Goal: Navigation & Orientation: Find specific page/section

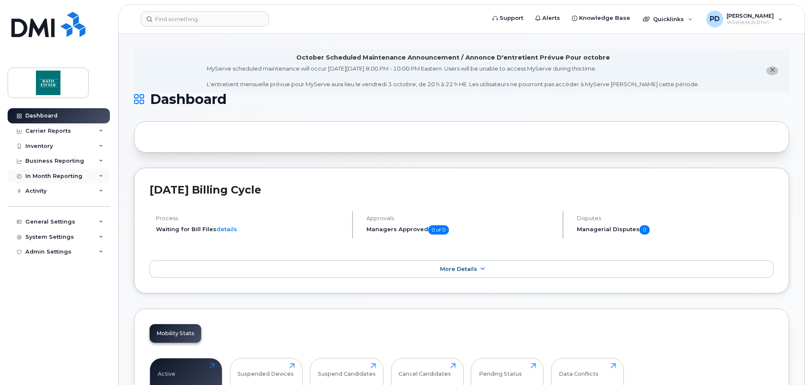
click at [56, 178] on div "In Month Reporting" at bounding box center [53, 176] width 57 height 7
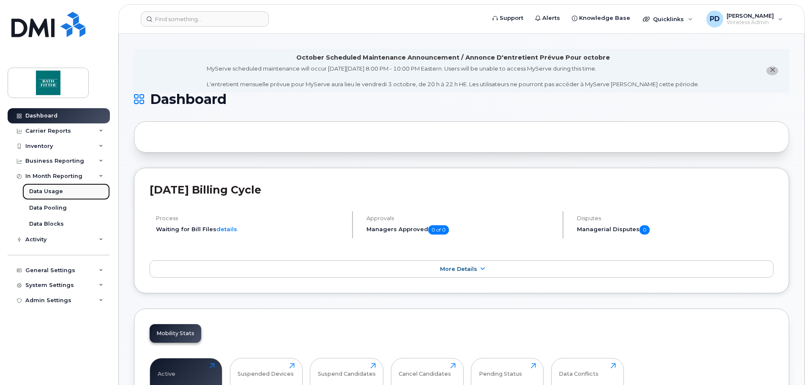
click at [66, 192] on link "Data Usage" at bounding box center [65, 191] width 87 height 16
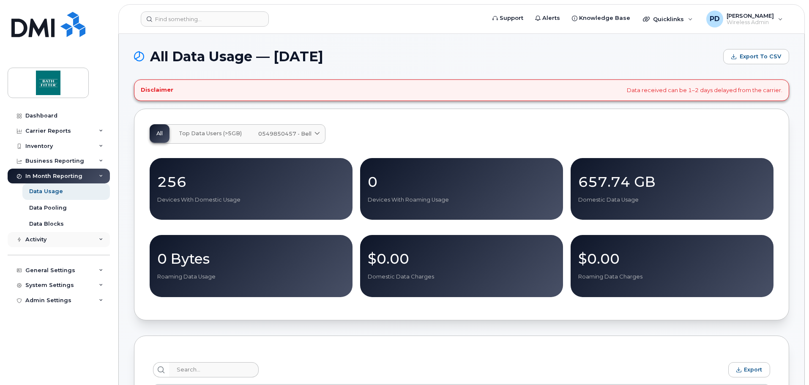
click at [65, 238] on div "Activity" at bounding box center [59, 239] width 102 height 15
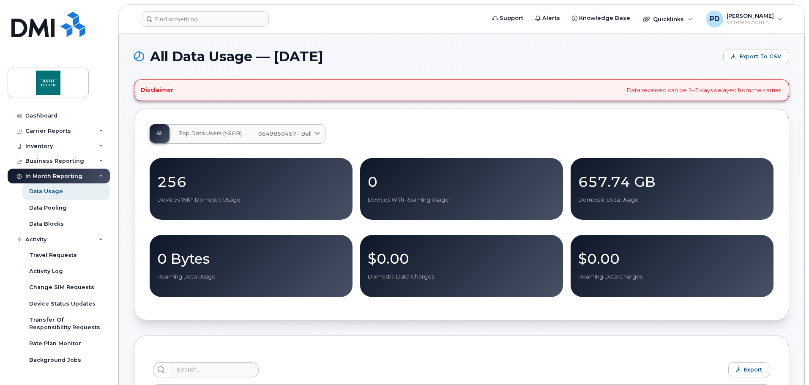
click at [49, 175] on div "In Month Reporting" at bounding box center [53, 176] width 57 height 7
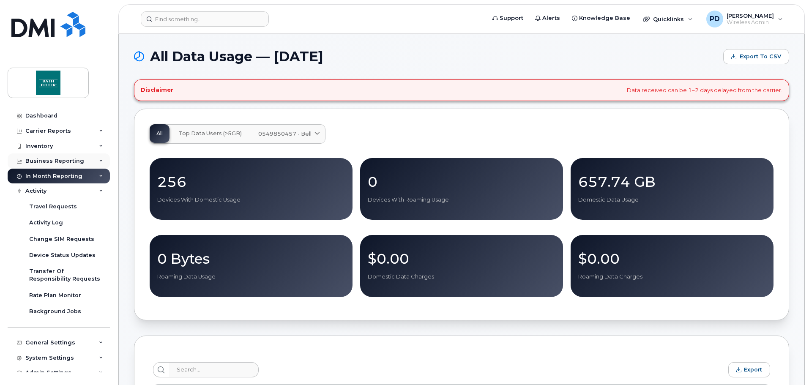
click at [58, 162] on div "Business Reporting" at bounding box center [54, 161] width 59 height 7
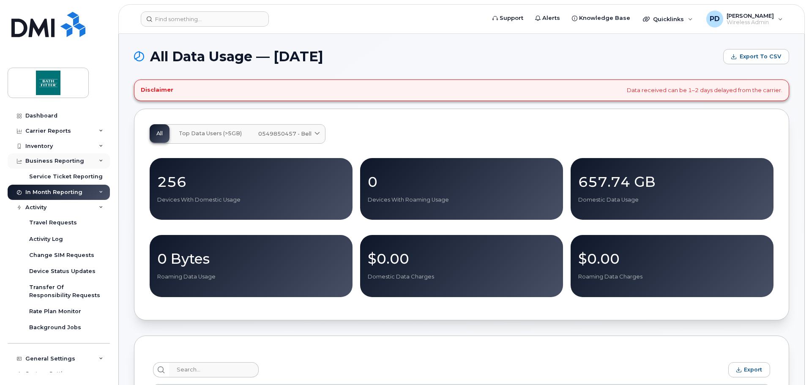
click at [58, 162] on div "Business Reporting" at bounding box center [54, 161] width 59 height 7
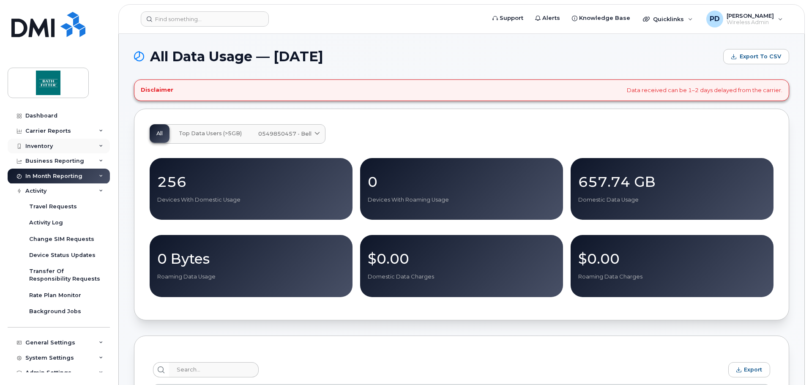
click at [57, 145] on div "Inventory" at bounding box center [59, 146] width 102 height 15
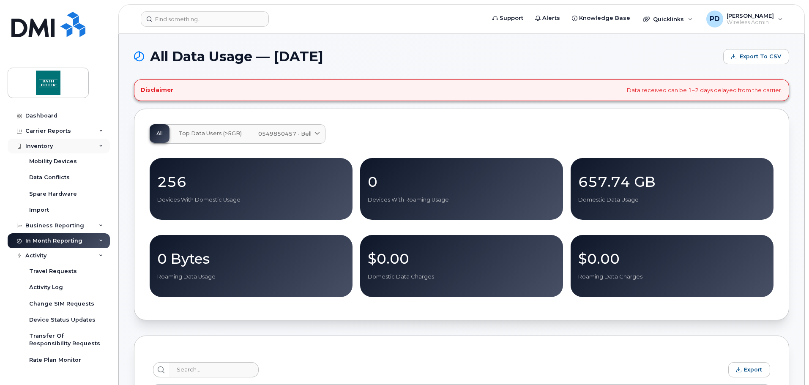
click at [57, 145] on div "Inventory" at bounding box center [59, 146] width 102 height 15
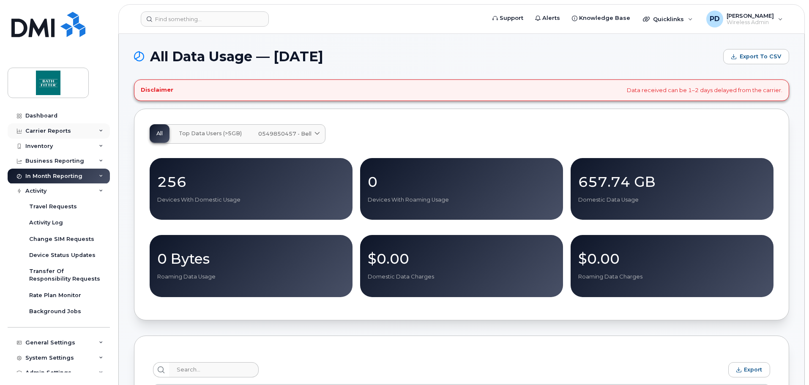
click at [58, 133] on div "Carrier Reports" at bounding box center [48, 131] width 46 height 7
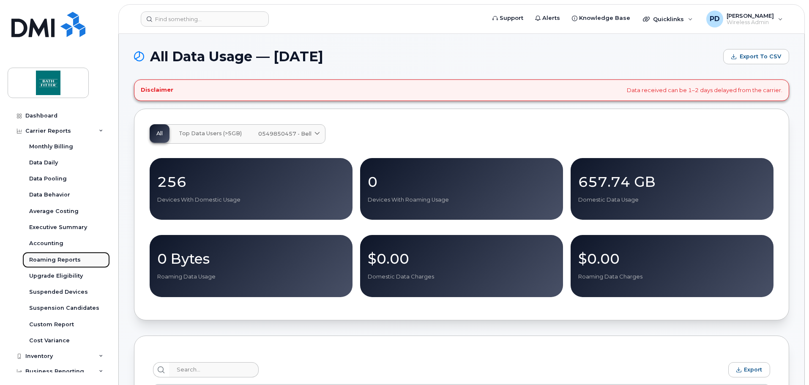
click at [62, 259] on div "Roaming Reports" at bounding box center [55, 260] width 52 height 8
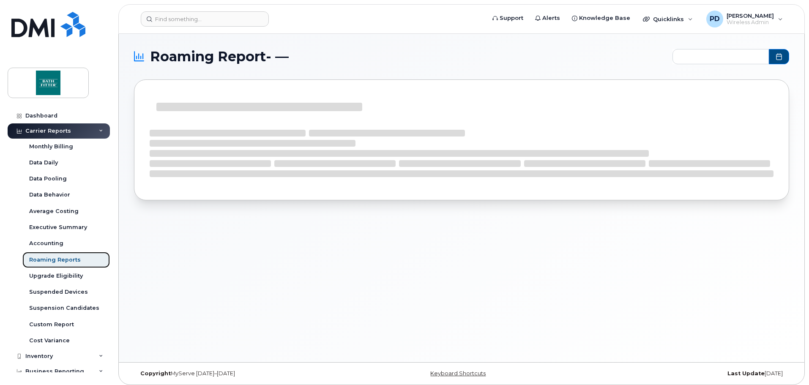
type input "2024-10 - 2025-09"
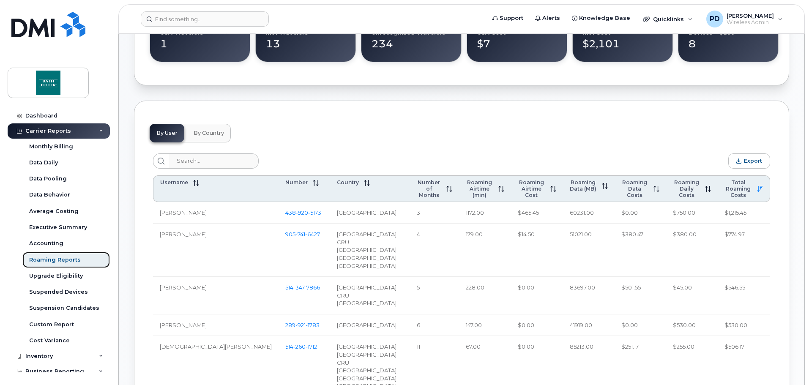
scroll to position [296, 0]
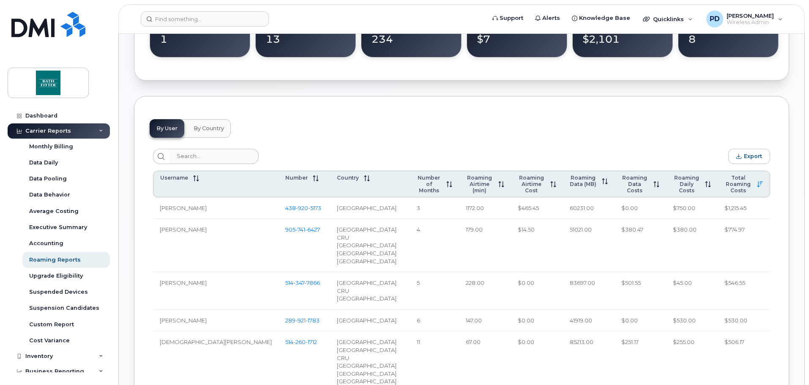
click at [209, 130] on span "By Country" at bounding box center [209, 128] width 30 height 7
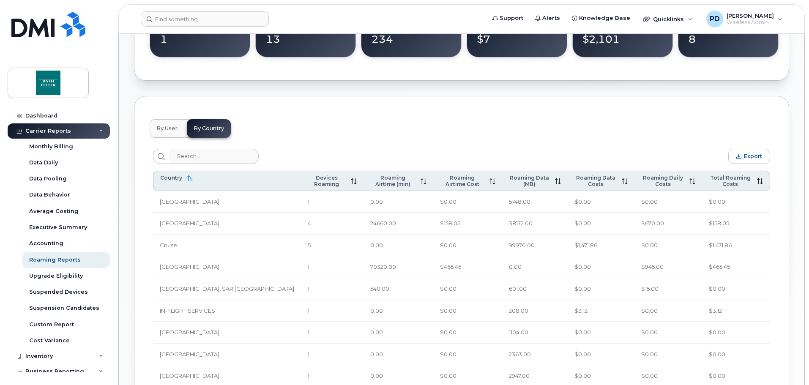
click at [162, 124] on button "By User" at bounding box center [167, 128] width 35 height 19
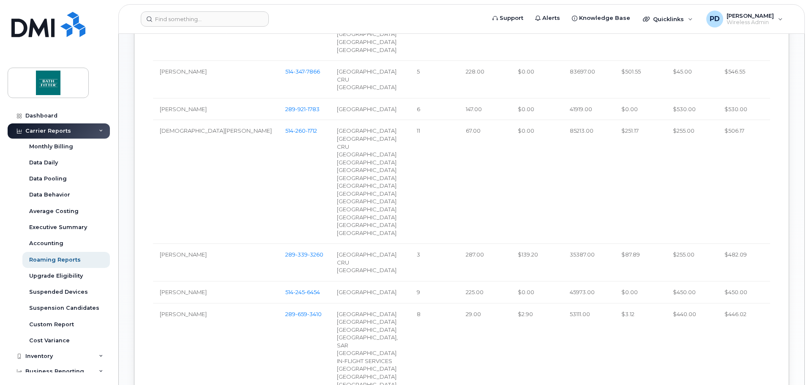
scroll to position [380, 0]
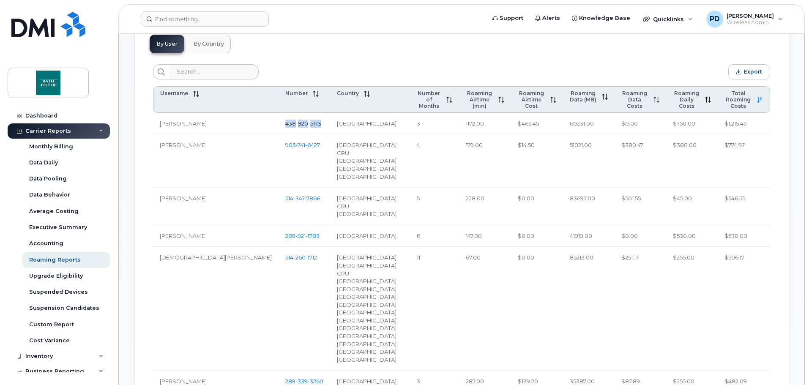
drag, startPoint x: 266, startPoint y: 123, endPoint x: 224, endPoint y: 125, distance: 42.3
click at [278, 125] on td "438 920 5173" at bounding box center [304, 124] width 52 height 22
copy span "438 920 5173"
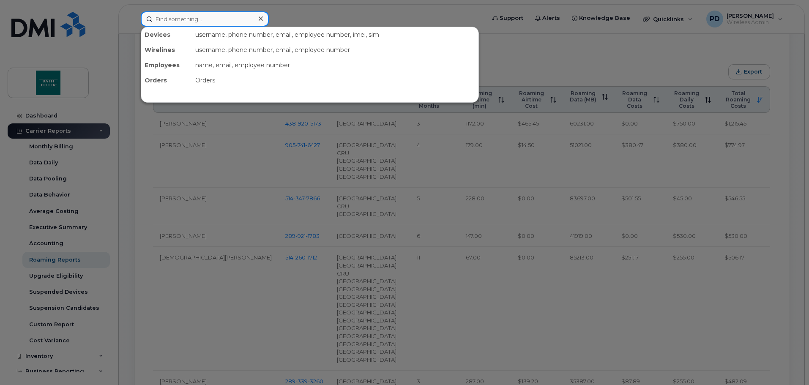
click at [199, 19] on input at bounding box center [205, 18] width 128 height 15
paste input "4389205173"
type input "4389205173"
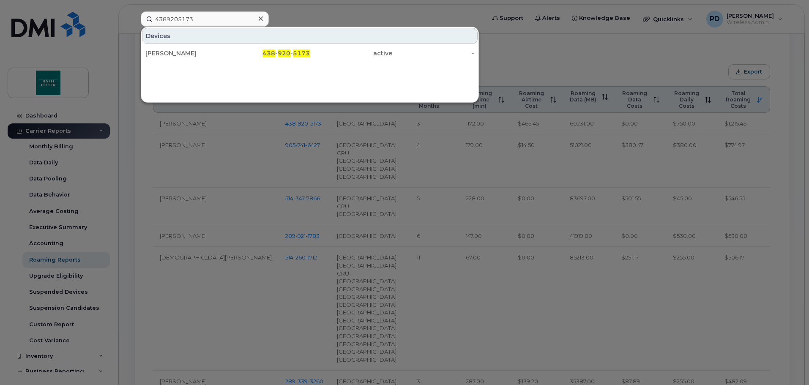
click at [419, 173] on div at bounding box center [404, 192] width 809 height 385
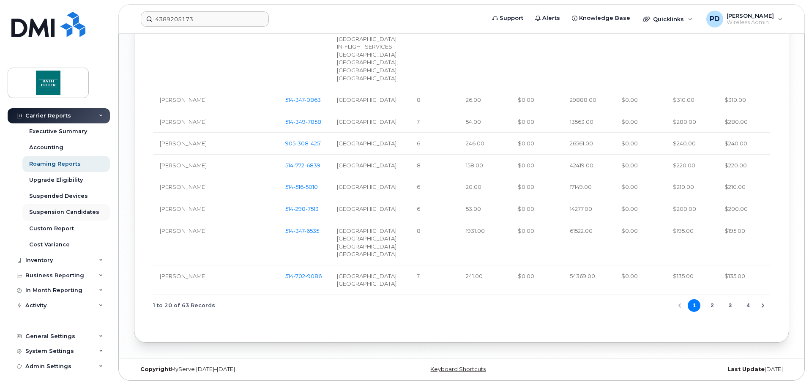
scroll to position [97, 0]
click at [80, 291] on div "In Month Reporting" at bounding box center [53, 289] width 57 height 7
click at [79, 291] on div "In Month Reporting" at bounding box center [53, 289] width 57 height 7
click at [67, 246] on div "Cost Variance" at bounding box center [49, 244] width 41 height 8
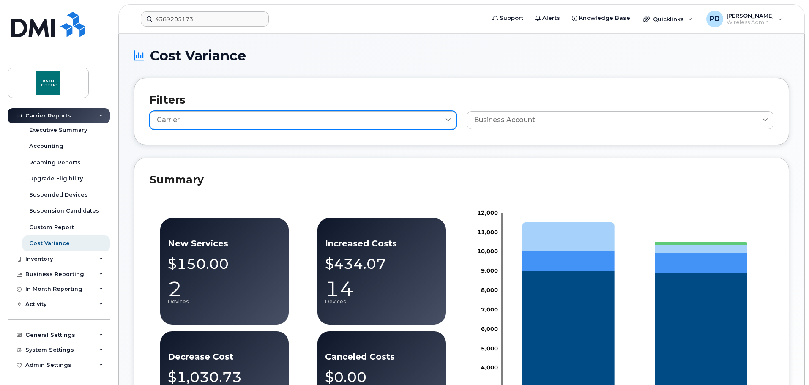
click at [208, 124] on div "Carrier" at bounding box center [303, 120] width 292 height 9
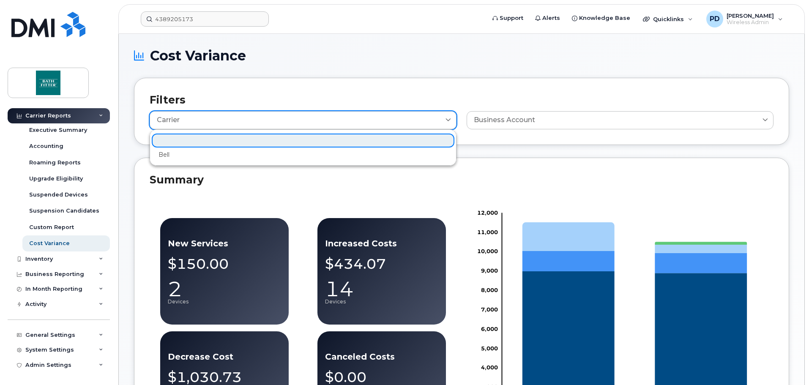
click at [208, 124] on div "Carrier" at bounding box center [303, 120] width 292 height 9
click at [289, 111] on div "Carrier Bell" at bounding box center [303, 117] width 307 height 23
click at [301, 94] on h2 "Filters" at bounding box center [462, 99] width 624 height 13
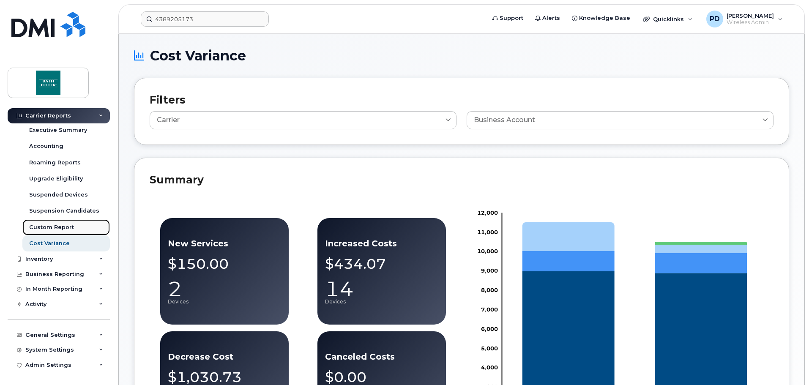
click at [70, 224] on div "Custom Report" at bounding box center [51, 228] width 45 height 8
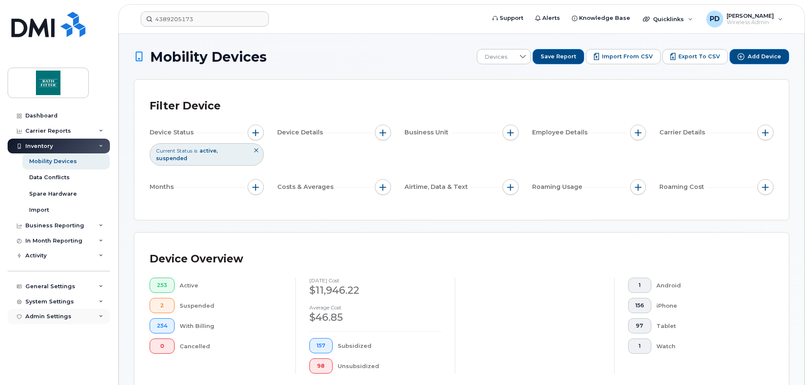
click at [60, 314] on div "Admin Settings" at bounding box center [48, 316] width 46 height 7
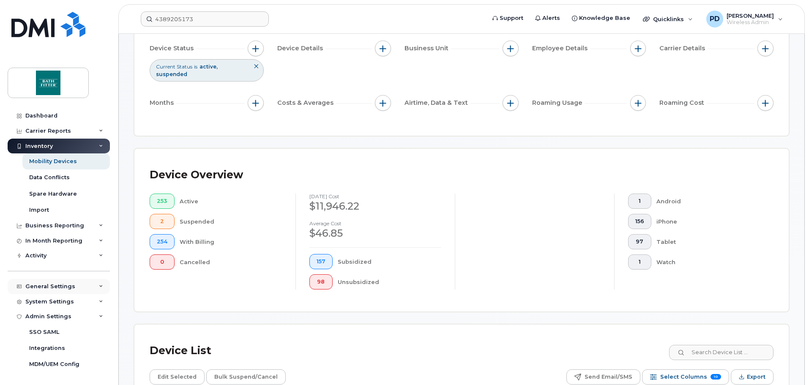
scroll to position [85, 0]
click at [58, 299] on div "System Settings" at bounding box center [49, 301] width 49 height 7
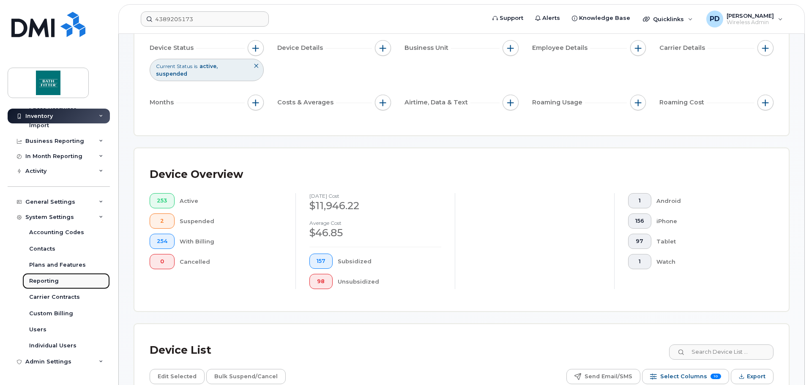
click at [47, 281] on div "Reporting" at bounding box center [44, 281] width 30 height 8
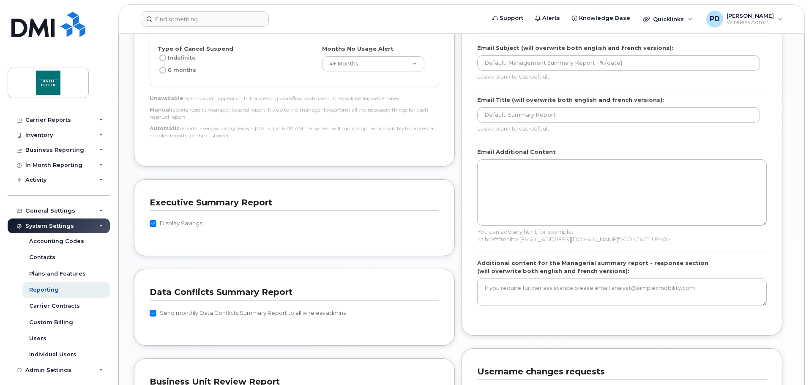
scroll to position [16, 0]
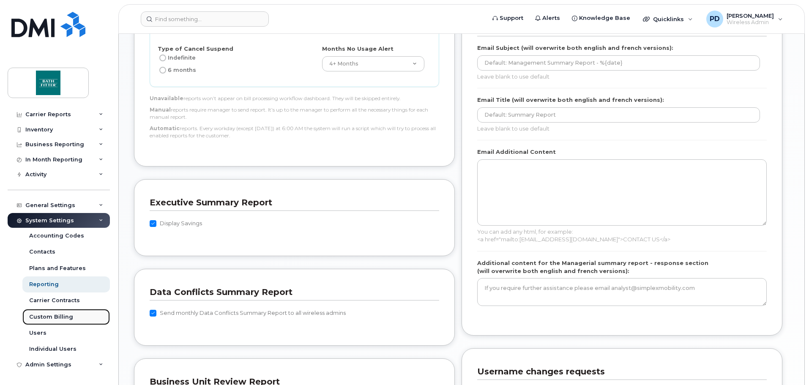
click at [50, 319] on div "Custom Billing" at bounding box center [51, 317] width 44 height 8
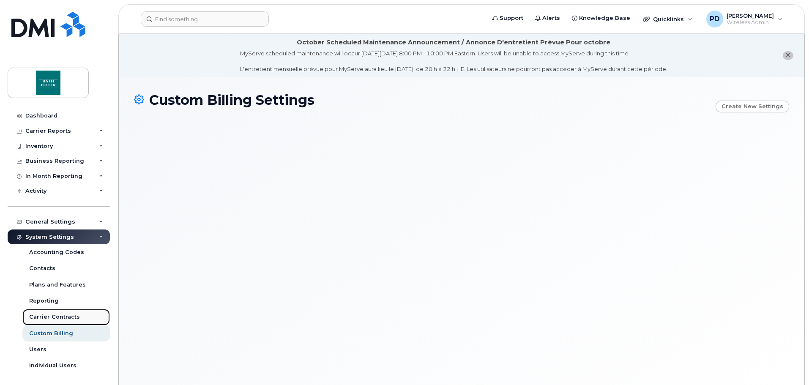
click at [49, 319] on div "Carrier Contracts" at bounding box center [54, 317] width 51 height 8
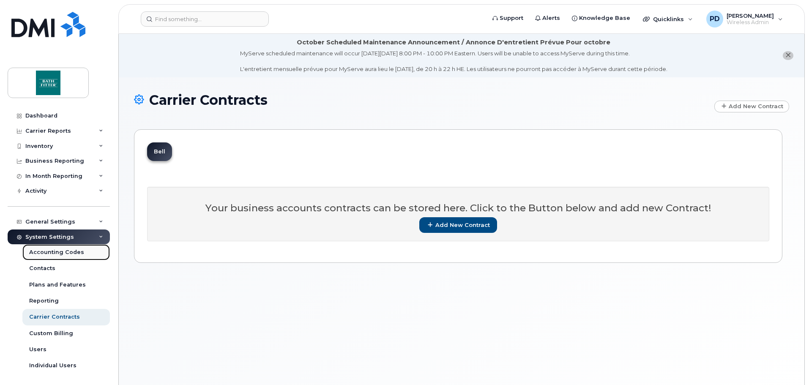
click at [55, 253] on div "Accounting Codes" at bounding box center [56, 252] width 55 height 8
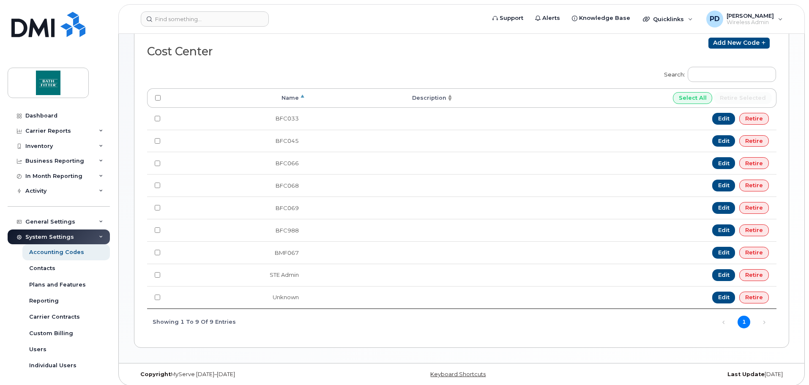
scroll to position [181, 0]
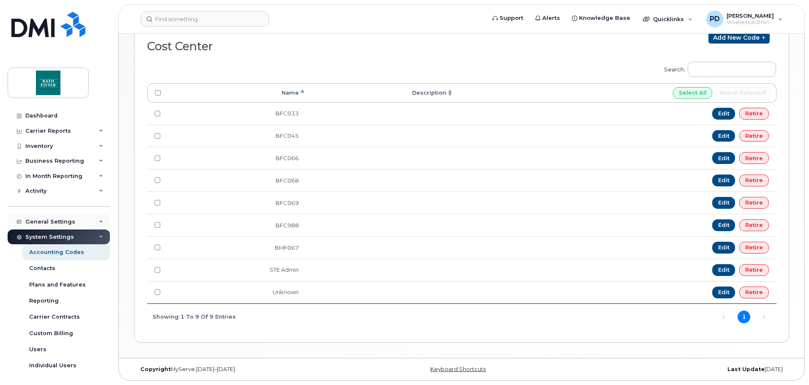
click at [62, 219] on div "General Settings" at bounding box center [50, 221] width 50 height 7
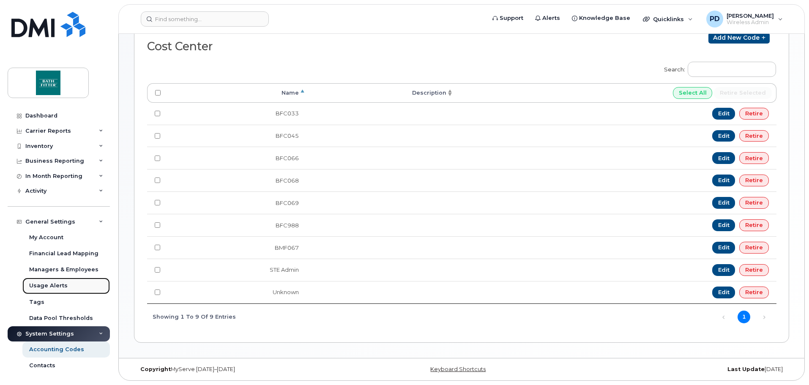
click at [44, 285] on div "Usage Alerts" at bounding box center [48, 286] width 38 height 8
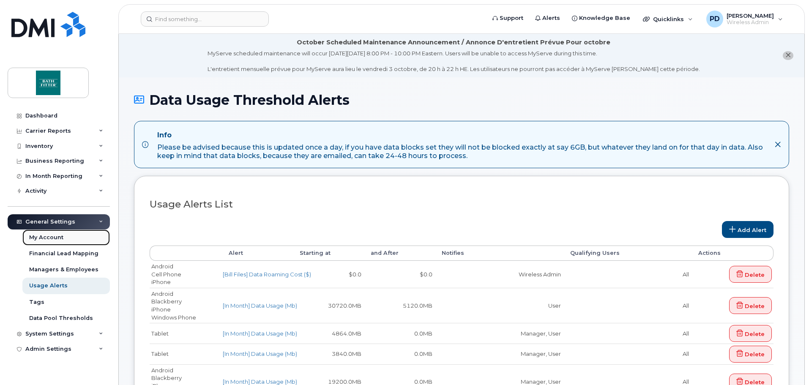
click at [48, 235] on div "My Account" at bounding box center [46, 238] width 34 height 8
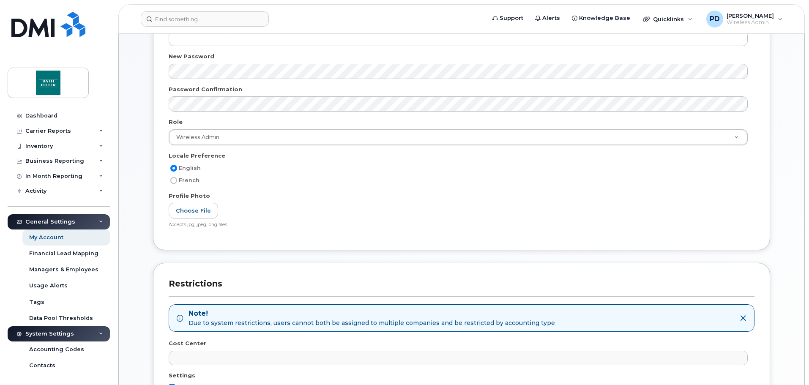
scroll to position [211, 0]
click at [61, 221] on div "General Settings" at bounding box center [50, 221] width 50 height 7
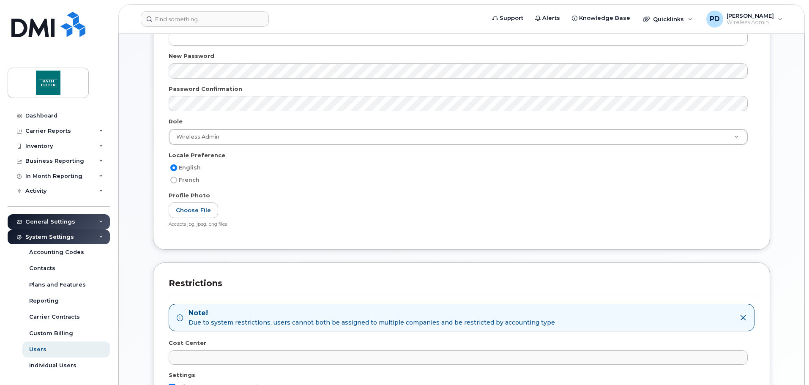
click at [52, 232] on div "System Settings" at bounding box center [59, 236] width 102 height 15
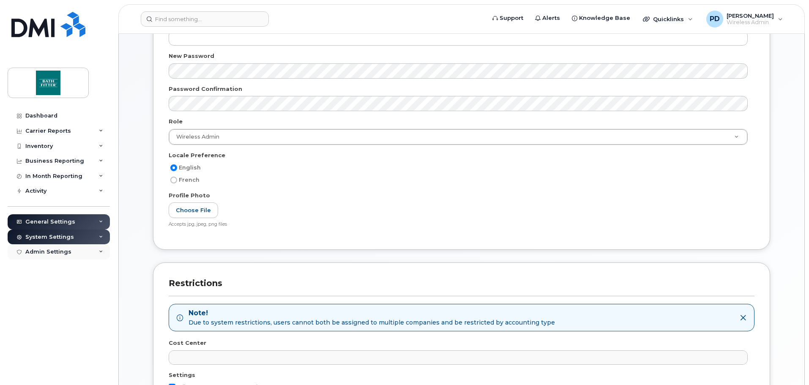
click at [50, 248] on div "Admin Settings" at bounding box center [48, 251] width 46 height 7
click at [50, 252] on div "Admin Settings" at bounding box center [48, 251] width 46 height 7
click at [49, 131] on div "Carrier Reports" at bounding box center [48, 131] width 46 height 7
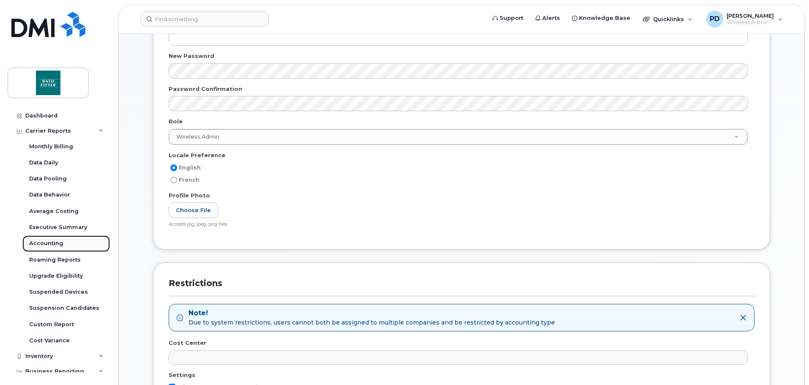
click at [44, 241] on div "Accounting" at bounding box center [46, 244] width 34 height 8
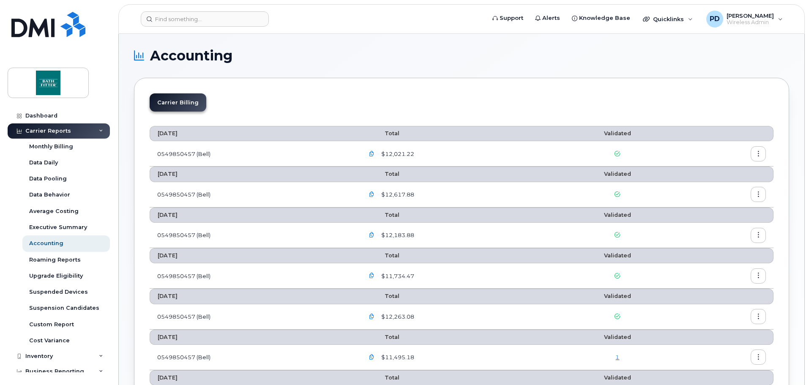
click at [754, 153] on button "button" at bounding box center [757, 153] width 15 height 15
click at [712, 170] on span "Details" at bounding box center [714, 172] width 23 height 8
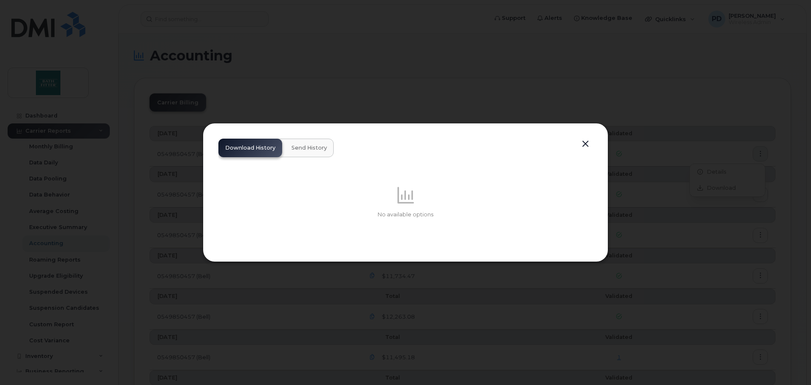
click at [584, 141] on button "button" at bounding box center [585, 144] width 13 height 12
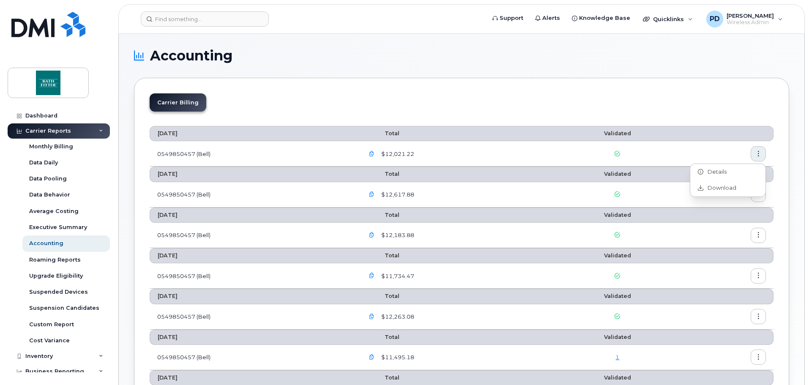
click at [569, 106] on div "Carrier Billing" at bounding box center [462, 105] width 624 height 25
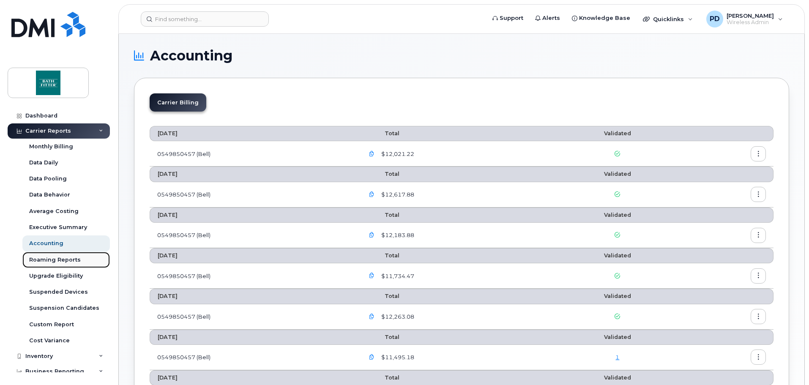
click at [46, 262] on div "Roaming Reports" at bounding box center [55, 260] width 52 height 8
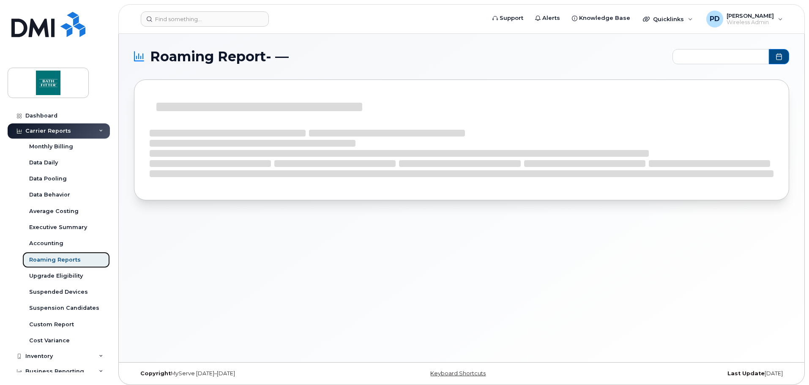
type input "2024-10 - 2025-09"
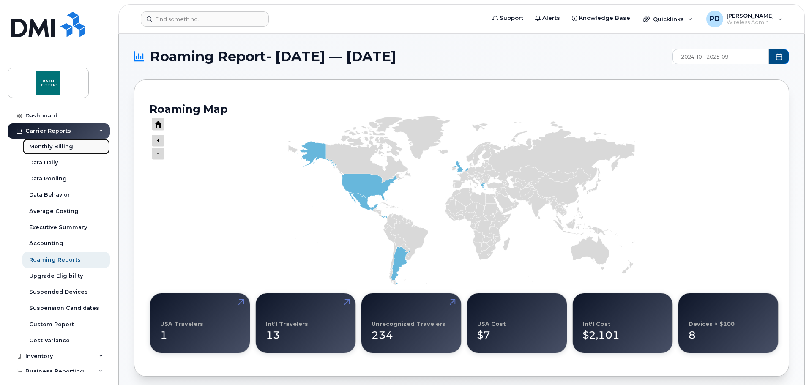
click at [60, 145] on div "Monthly Billing" at bounding box center [51, 147] width 44 height 8
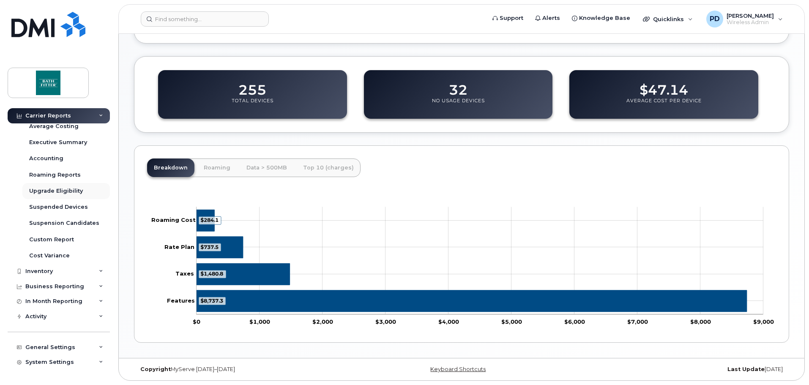
scroll to position [97, 0]
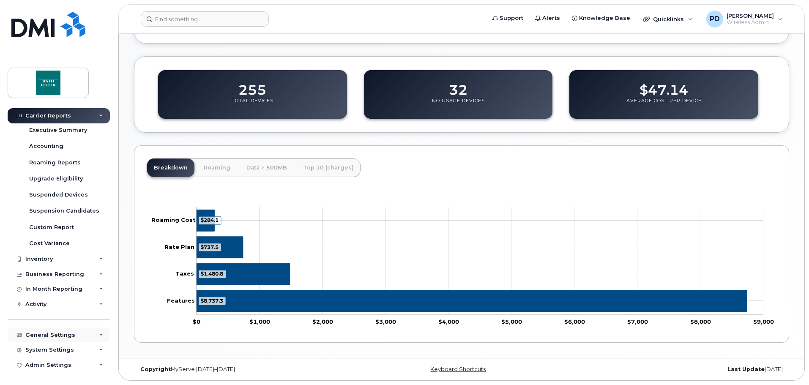
click at [43, 336] on div "General Settings" at bounding box center [50, 335] width 50 height 7
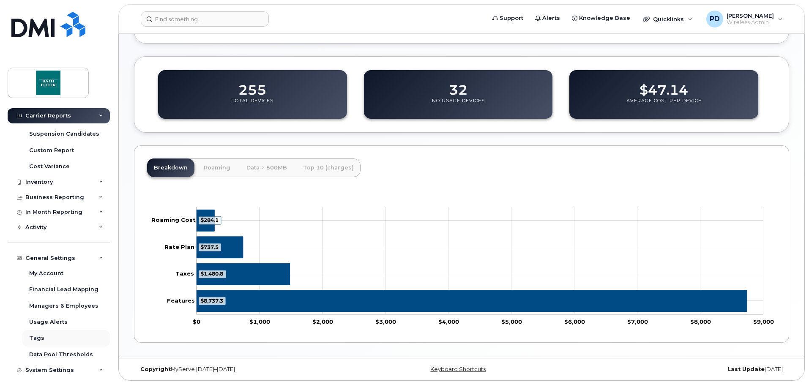
scroll to position [194, 0]
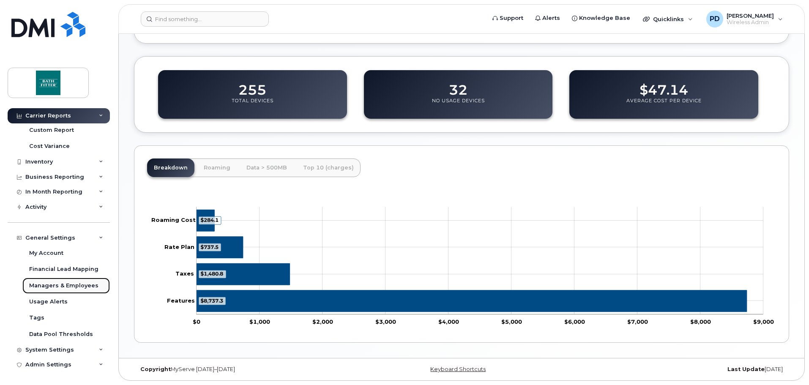
click at [42, 285] on div "Managers & Employees" at bounding box center [63, 286] width 69 height 8
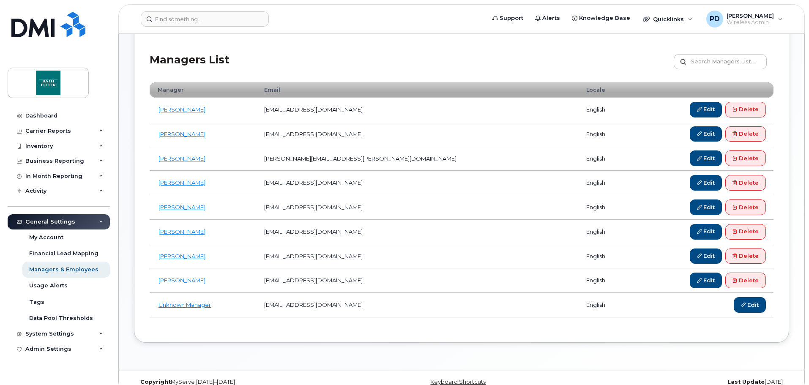
scroll to position [144, 0]
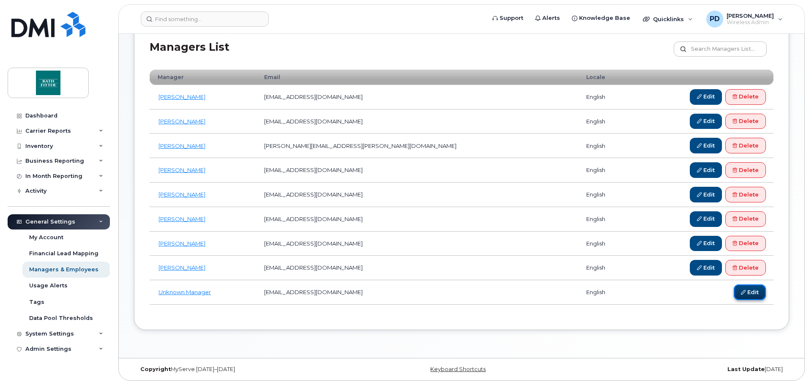
click at [747, 296] on link "Edit" at bounding box center [750, 292] width 32 height 16
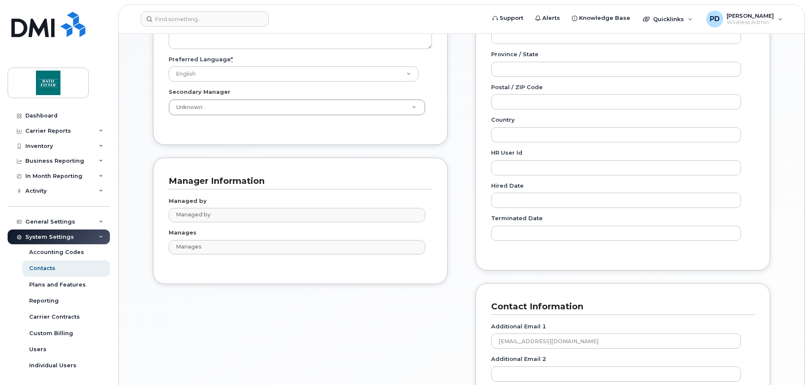
scroll to position [296, 0]
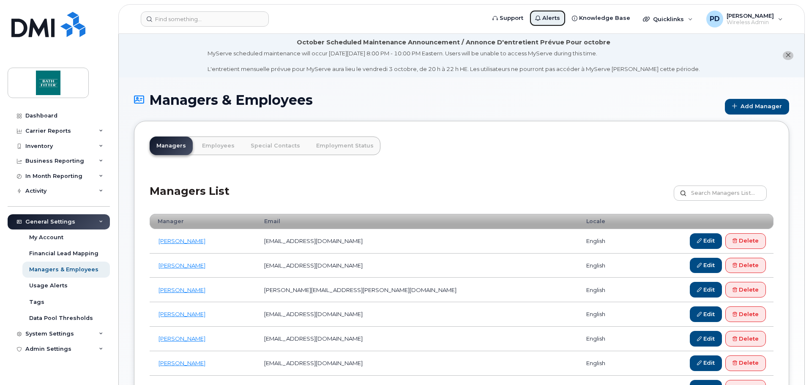
click at [559, 18] on span "Alerts" at bounding box center [551, 18] width 18 height 8
click at [558, 20] on span "Alerts" at bounding box center [551, 18] width 18 height 8
click at [787, 56] on icon "close notification" at bounding box center [787, 54] width 5 height 5
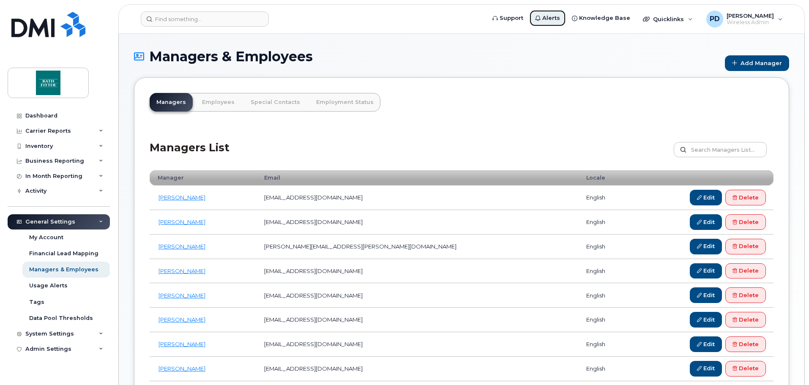
click at [551, 18] on link "Alerts" at bounding box center [547, 18] width 37 height 17
click at [684, 21] on span "Quicklinks" at bounding box center [668, 19] width 31 height 7
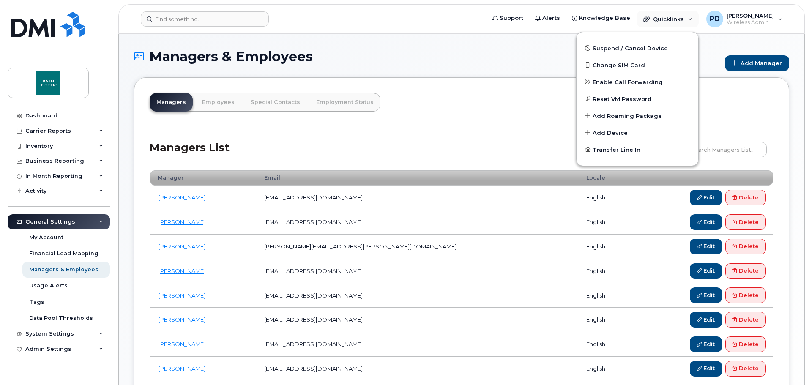
click at [527, 57] on h1 "Managers & Employees" at bounding box center [427, 56] width 586 height 15
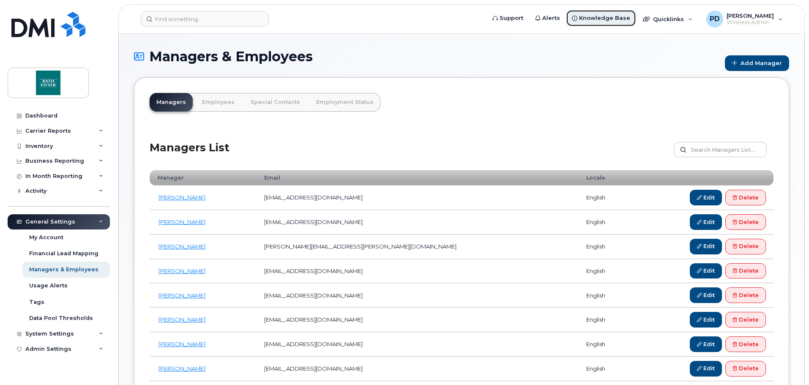
click at [619, 18] on span "Knowledge Base" at bounding box center [604, 18] width 51 height 8
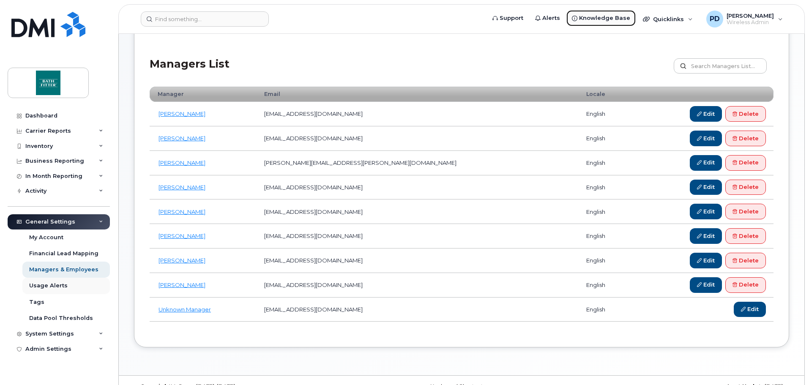
scroll to position [85, 0]
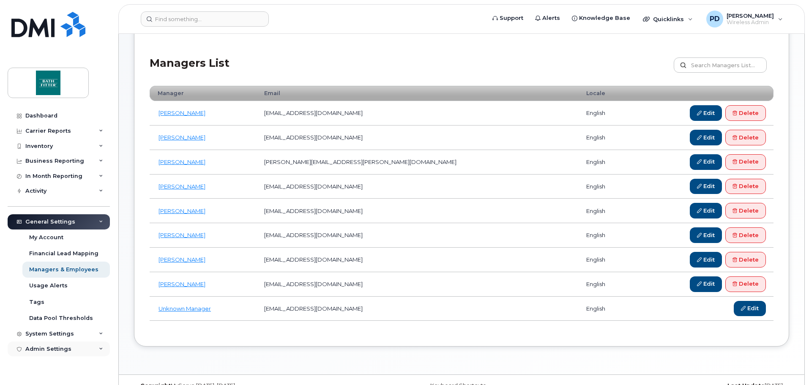
click at [56, 351] on div "Admin Settings" at bounding box center [48, 349] width 46 height 7
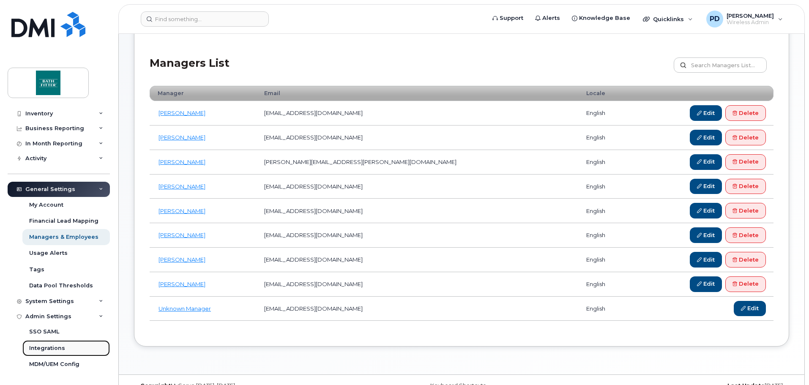
click at [55, 348] on div "Integrations" at bounding box center [47, 348] width 36 height 8
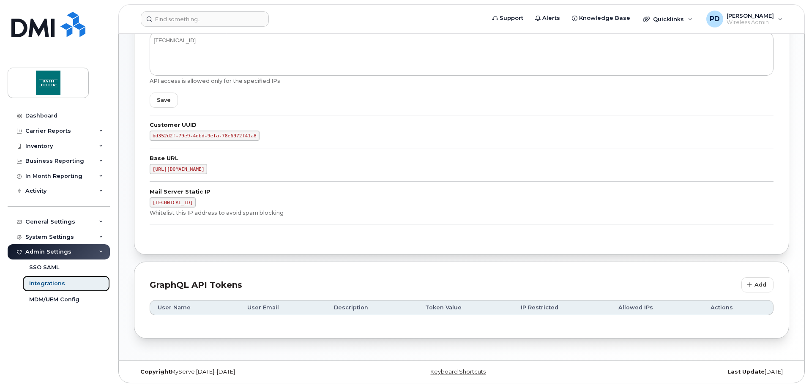
scroll to position [178, 0]
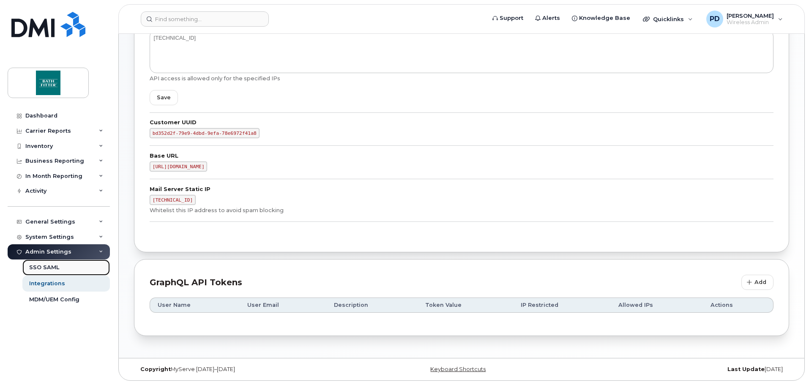
click at [49, 271] on div "SSO SAML" at bounding box center [44, 268] width 30 height 8
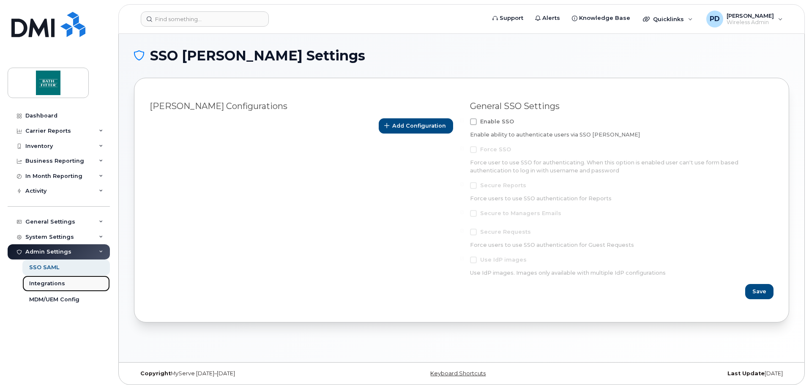
click at [41, 291] on link "Integrations" at bounding box center [65, 283] width 87 height 16
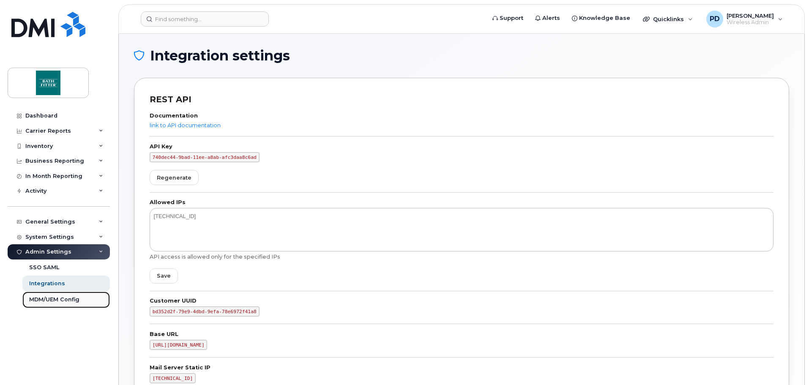
click at [41, 302] on div "MDM/UEM Config" at bounding box center [54, 300] width 50 height 8
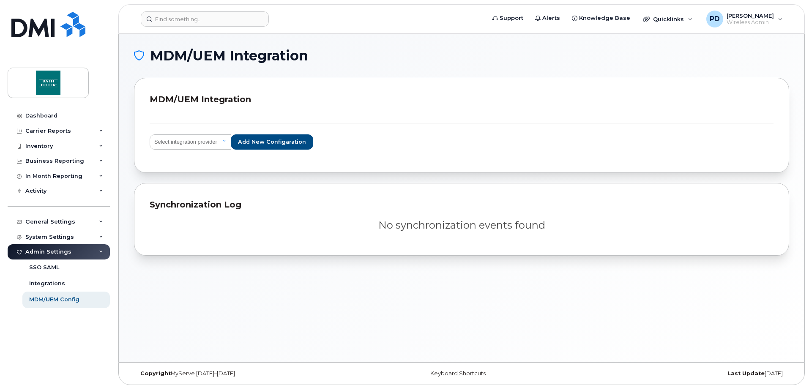
drag, startPoint x: 50, startPoint y: 254, endPoint x: 51, endPoint y: 247, distance: 7.2
click at [50, 254] on div "Admin Settings" at bounding box center [48, 251] width 46 height 7
click at [51, 241] on div "System Settings" at bounding box center [59, 236] width 102 height 15
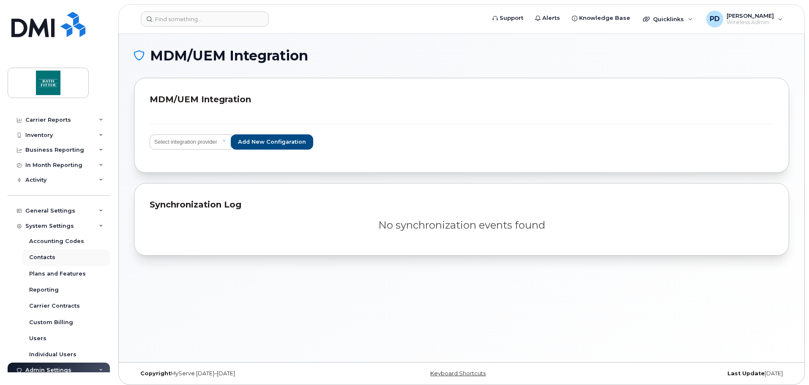
scroll to position [16, 0]
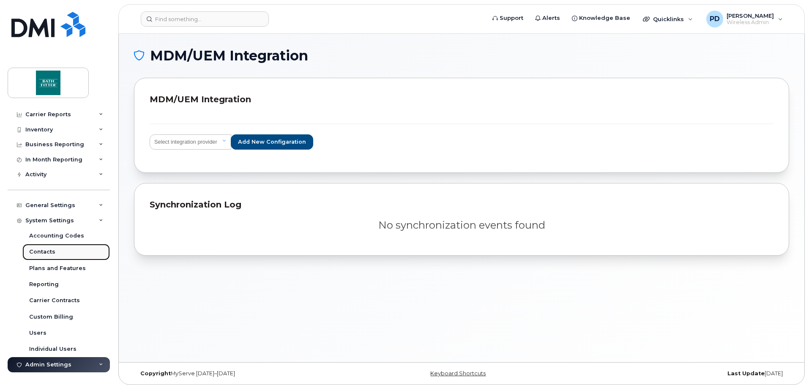
click at [65, 254] on link "Contacts" at bounding box center [65, 252] width 87 height 16
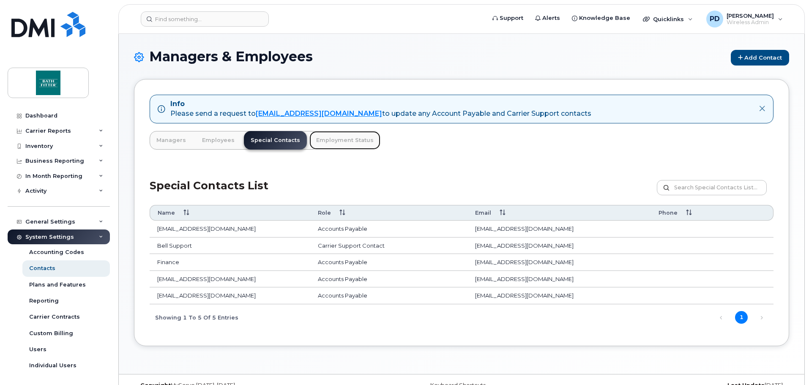
click at [337, 136] on link "Employment Status" at bounding box center [344, 140] width 71 height 19
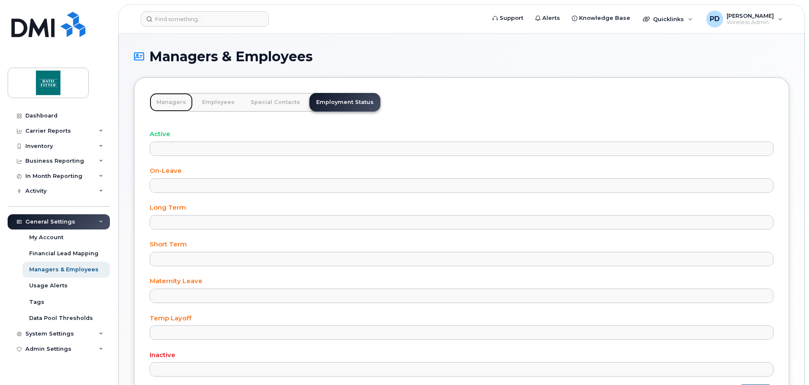
click at [174, 103] on link "Managers" at bounding box center [171, 102] width 43 height 19
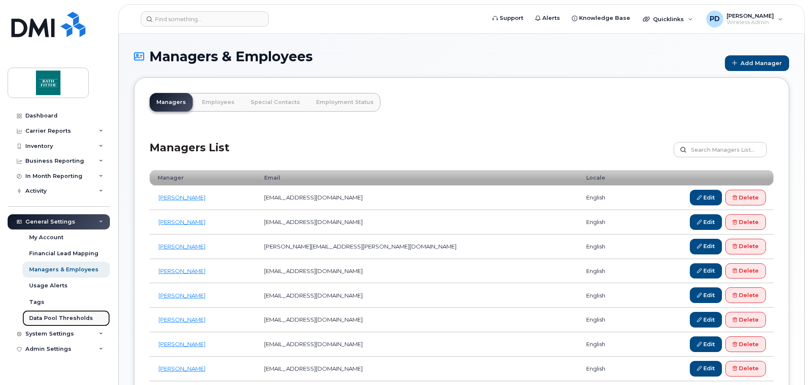
click at [61, 319] on div "Data Pool Thresholds" at bounding box center [61, 318] width 64 height 8
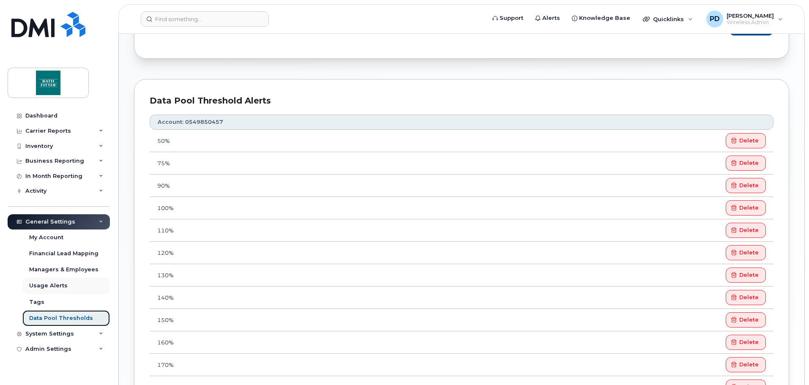
scroll to position [339, 0]
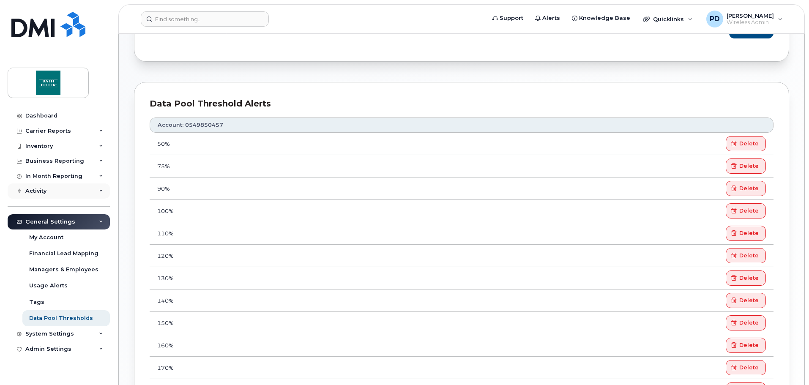
click at [84, 197] on div "Activity" at bounding box center [59, 190] width 102 height 15
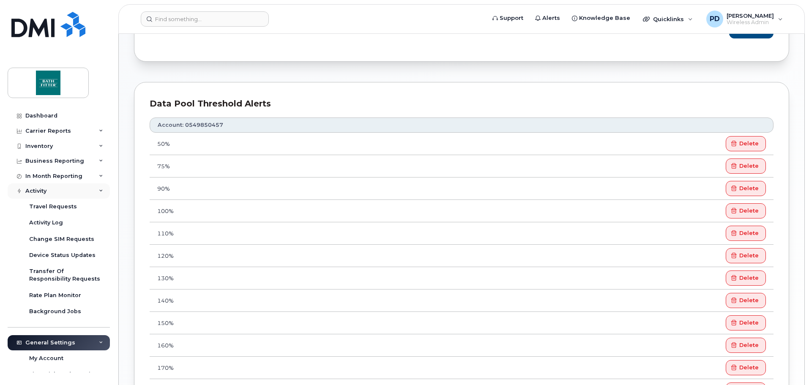
click at [74, 191] on div "Activity" at bounding box center [59, 190] width 102 height 15
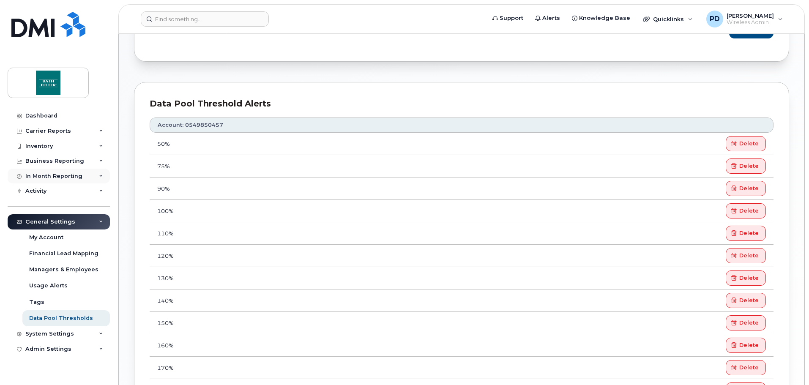
click at [73, 180] on div "In Month Reporting" at bounding box center [59, 176] width 102 height 15
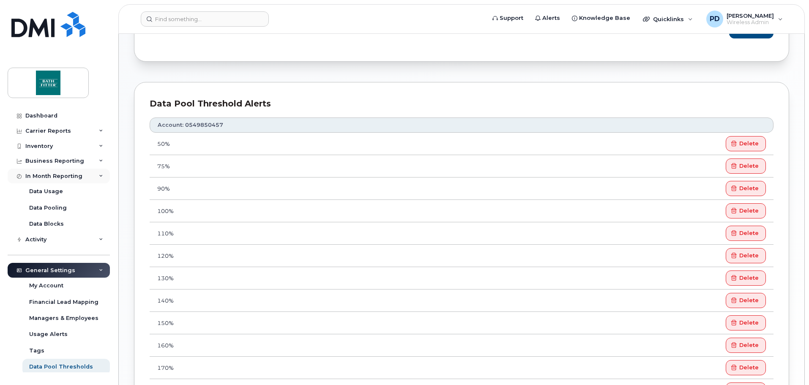
click at [73, 180] on div "In Month Reporting" at bounding box center [59, 176] width 102 height 15
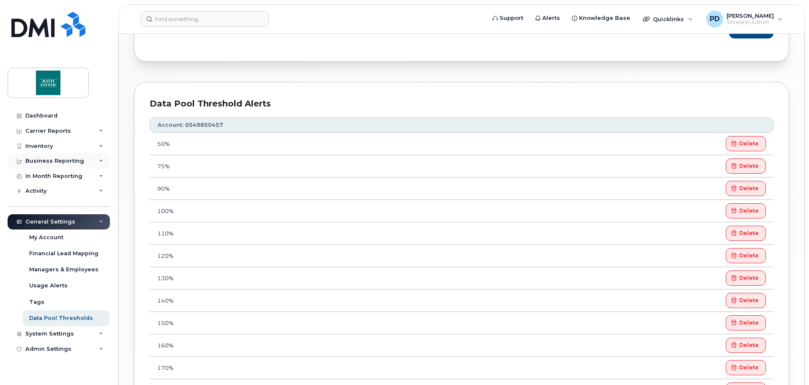
click at [70, 161] on div "Business Reporting" at bounding box center [54, 161] width 59 height 7
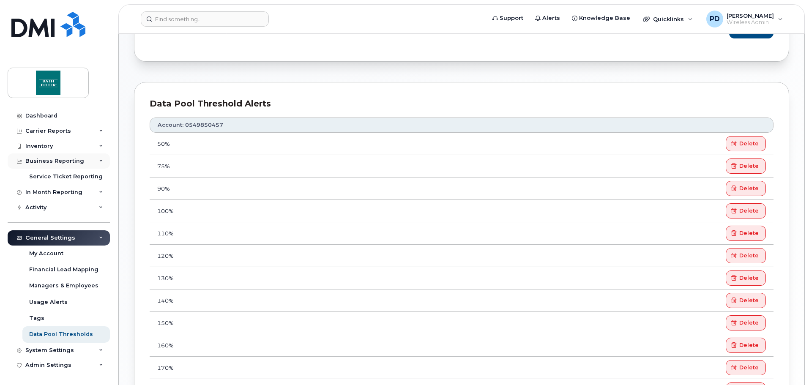
click at [69, 161] on div "Business Reporting" at bounding box center [54, 161] width 59 height 7
